Goal: Task Accomplishment & Management: Use online tool/utility

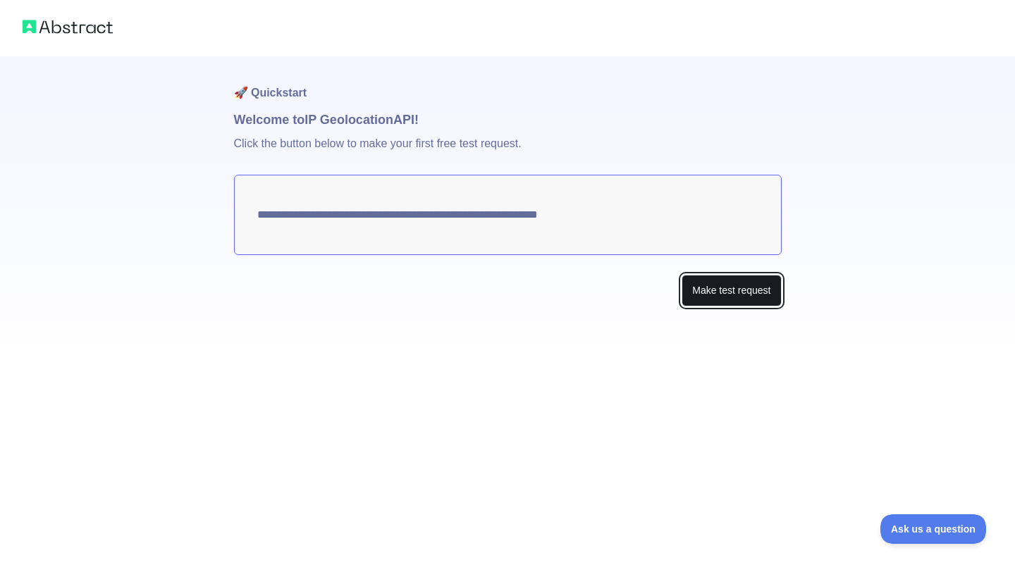
click at [692, 302] on button "Make test request" at bounding box center [731, 291] width 99 height 32
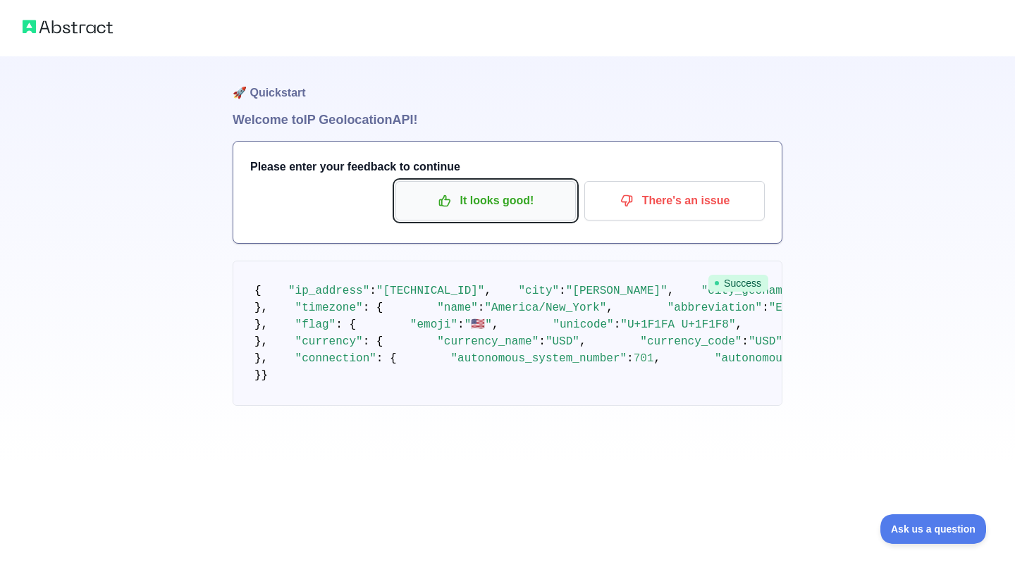
click at [476, 207] on p "It looks good!" at bounding box center [485, 201] width 159 height 24
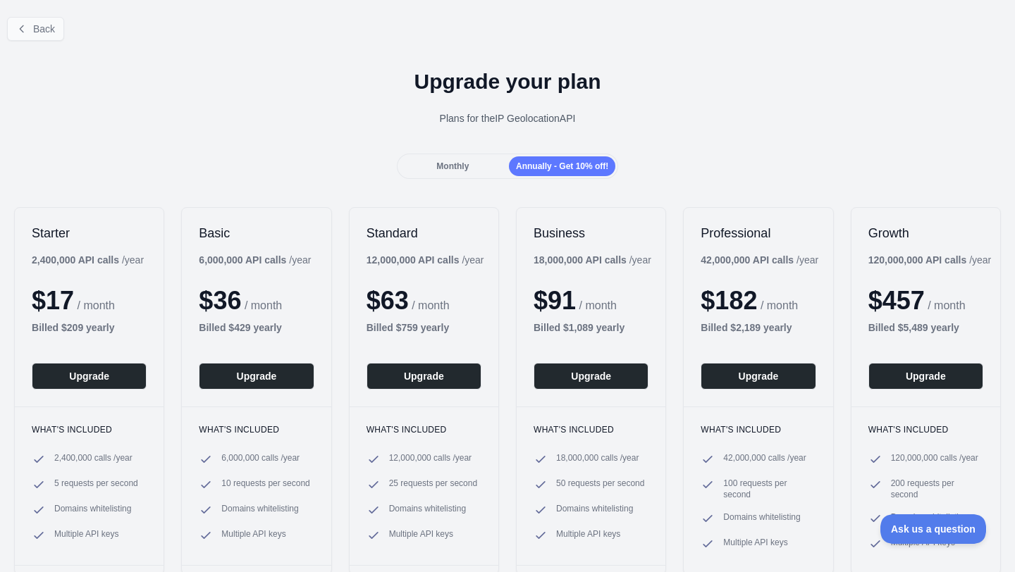
click at [22, 30] on icon at bounding box center [21, 28] width 11 height 11
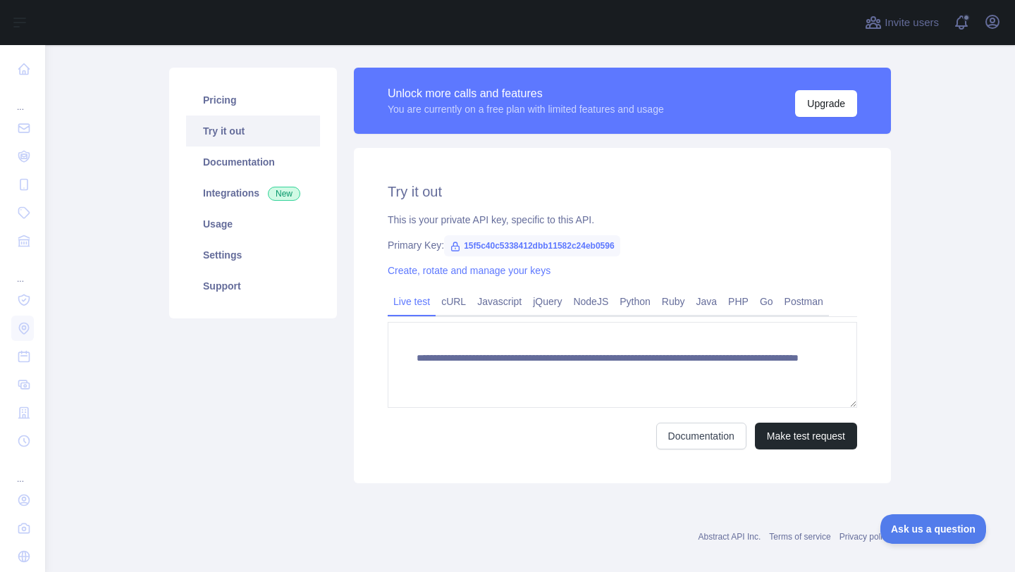
scroll to position [97, 0]
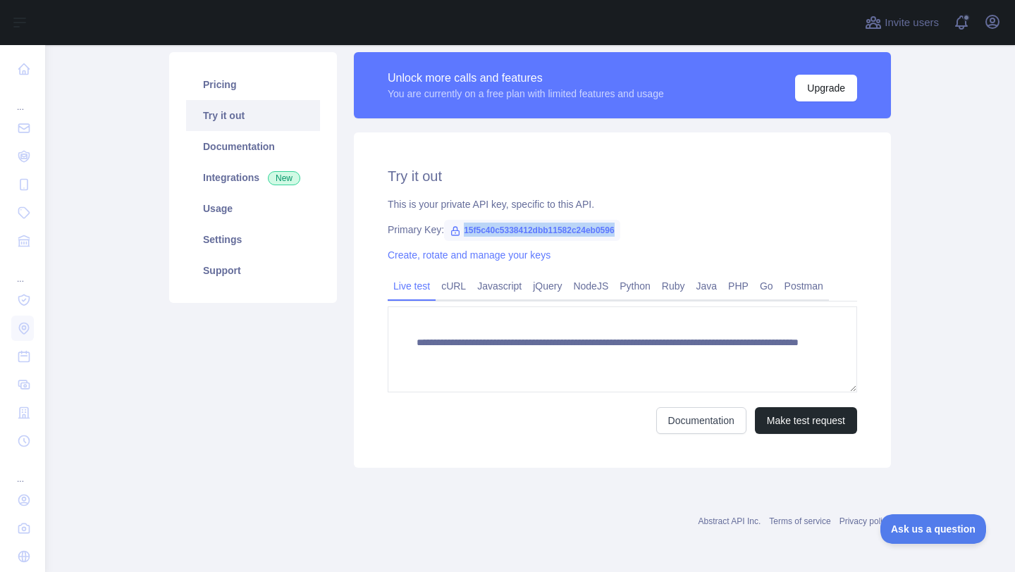
drag, startPoint x: 466, startPoint y: 231, endPoint x: 637, endPoint y: 238, distance: 171.4
click at [620, 238] on span "15f5c40c5338412dbb11582c24eb0596" at bounding box center [532, 230] width 176 height 21
copy span "15f5c40c5338412dbb11582c24eb0596"
